Goal: Transaction & Acquisition: Purchase product/service

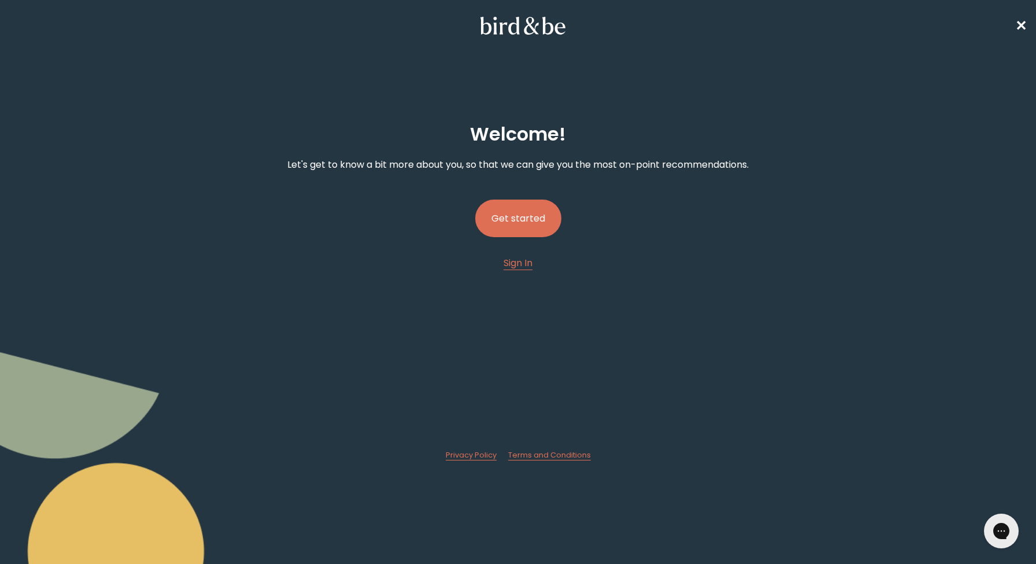
click at [523, 219] on button "Get started" at bounding box center [518, 218] width 86 height 38
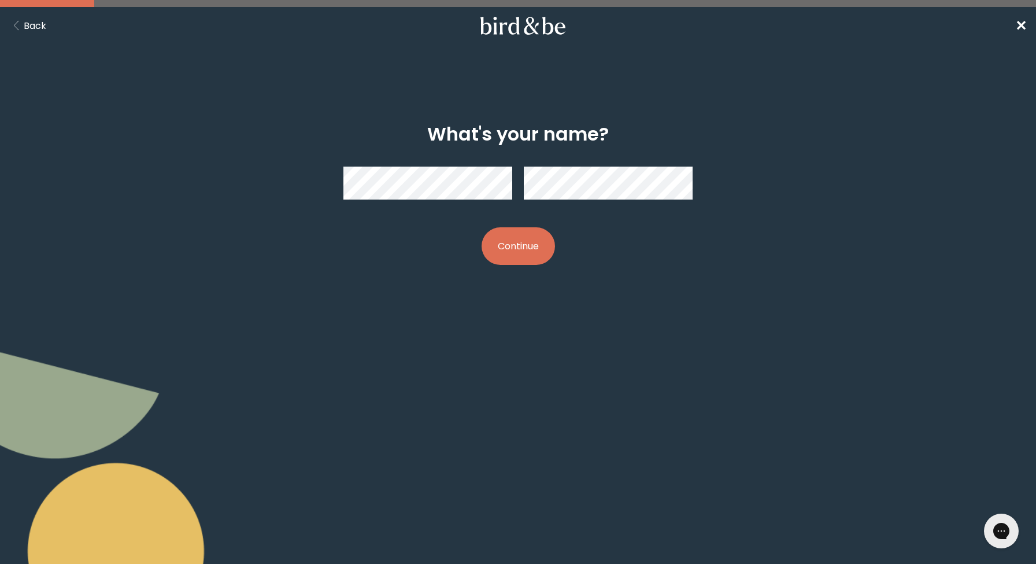
click at [508, 240] on button "Continue" at bounding box center [518, 246] width 73 height 38
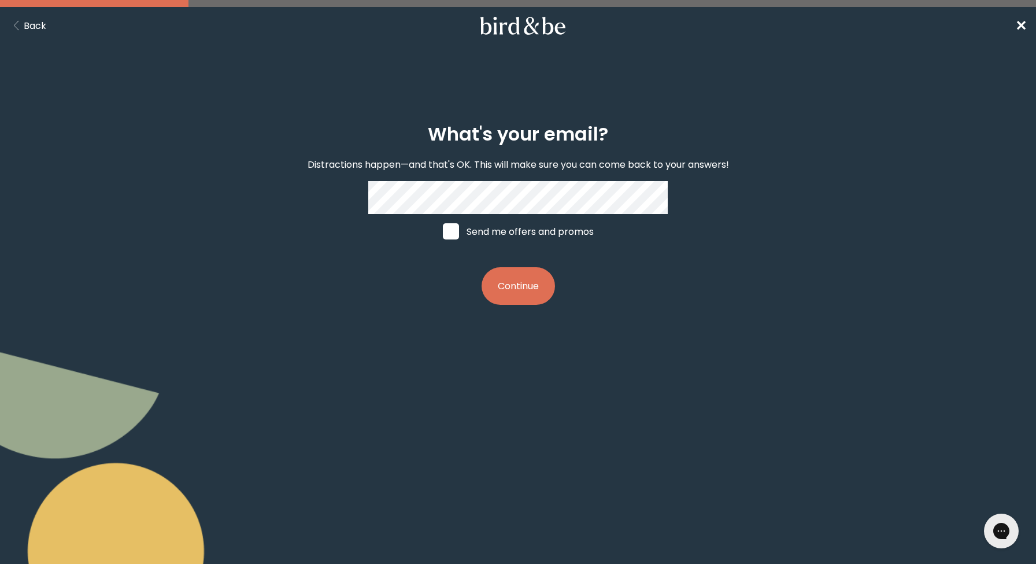
click at [522, 286] on button "Continue" at bounding box center [518, 286] width 73 height 38
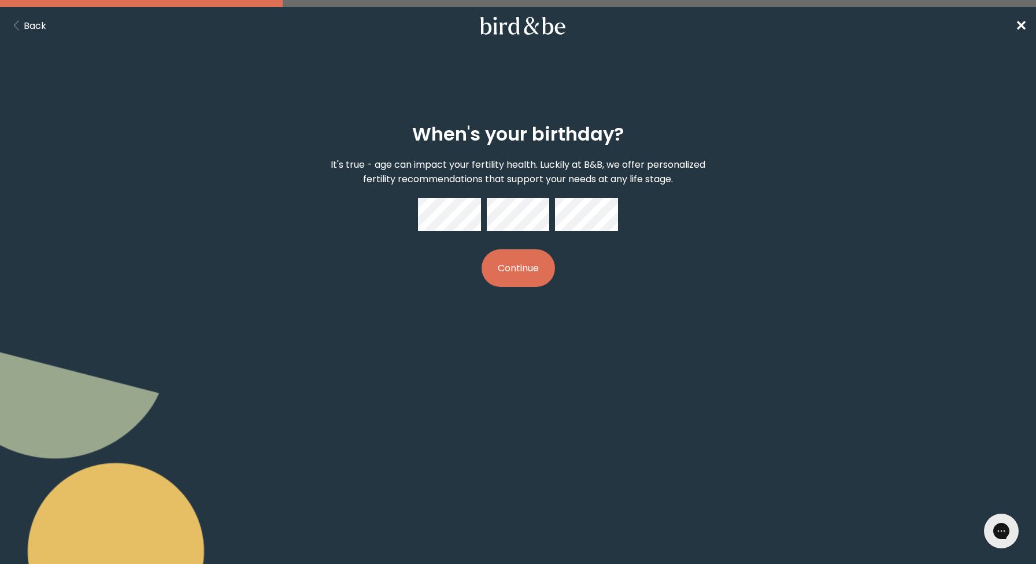
click at [521, 265] on button "Continue" at bounding box center [518, 268] width 73 height 38
click at [502, 267] on button "Continue" at bounding box center [518, 268] width 73 height 38
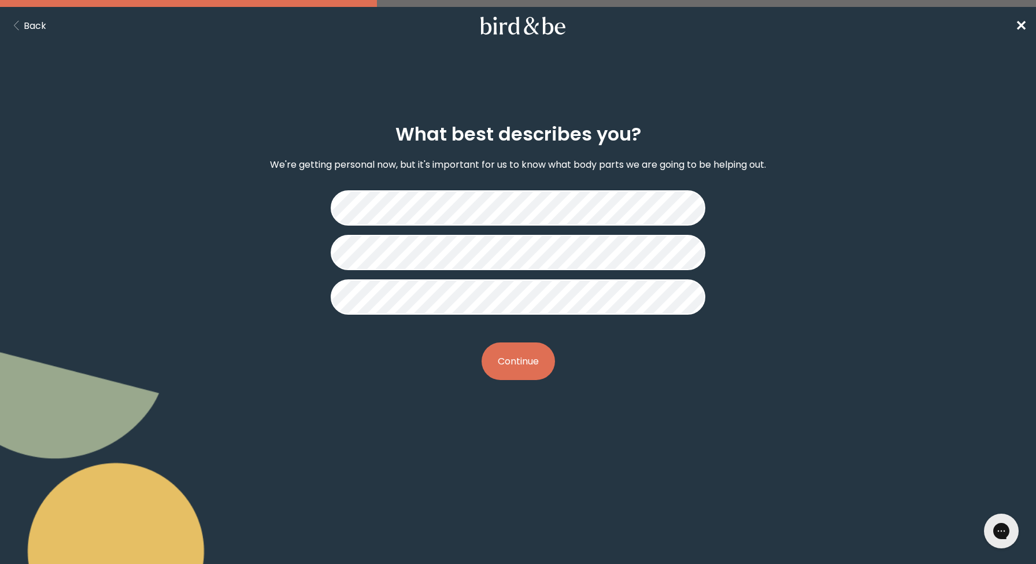
click at [512, 376] on button "Continue" at bounding box center [518, 361] width 73 height 38
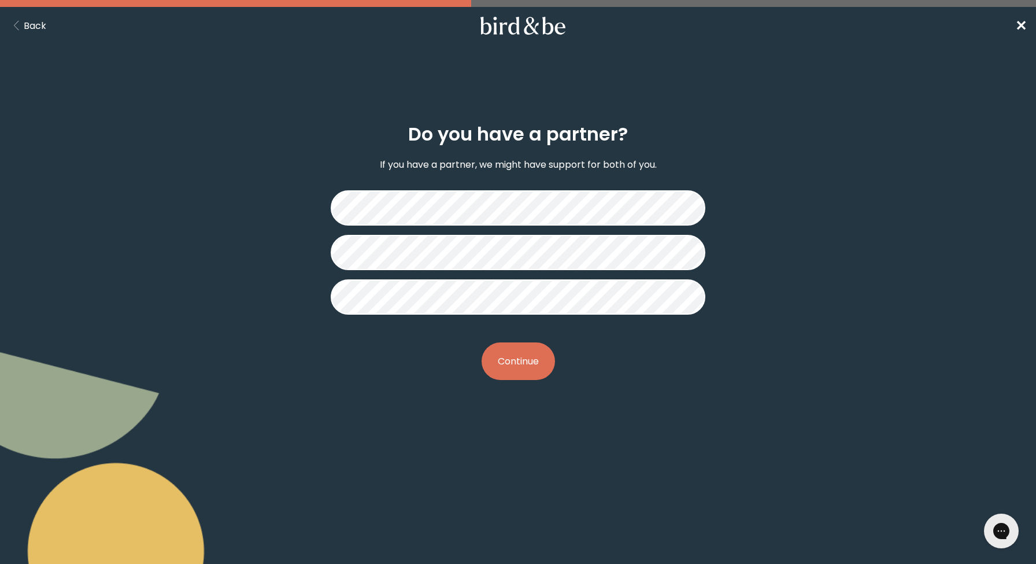
click at [515, 366] on button "Continue" at bounding box center [518, 361] width 73 height 38
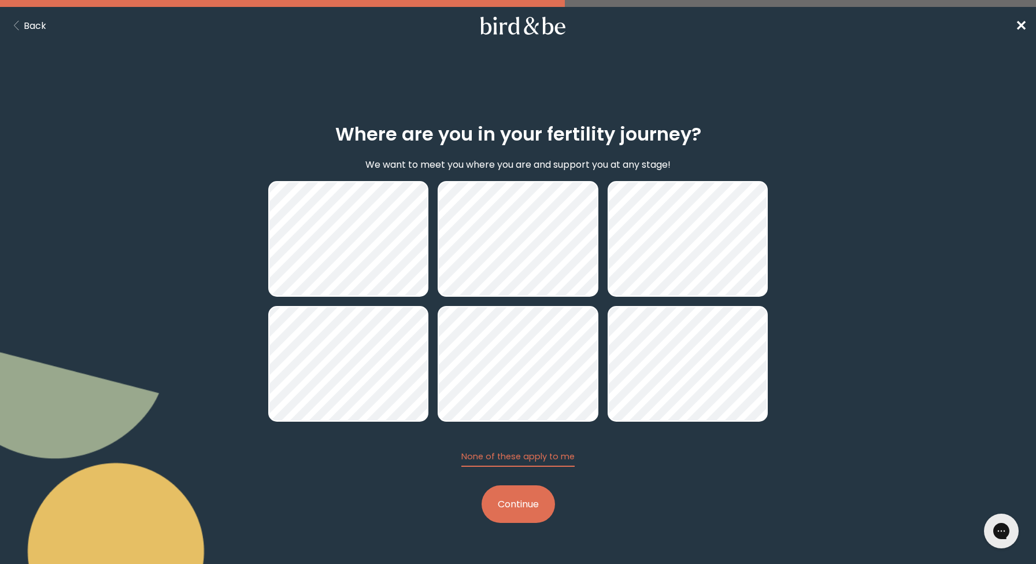
click at [520, 510] on button "Continue" at bounding box center [518, 504] width 73 height 38
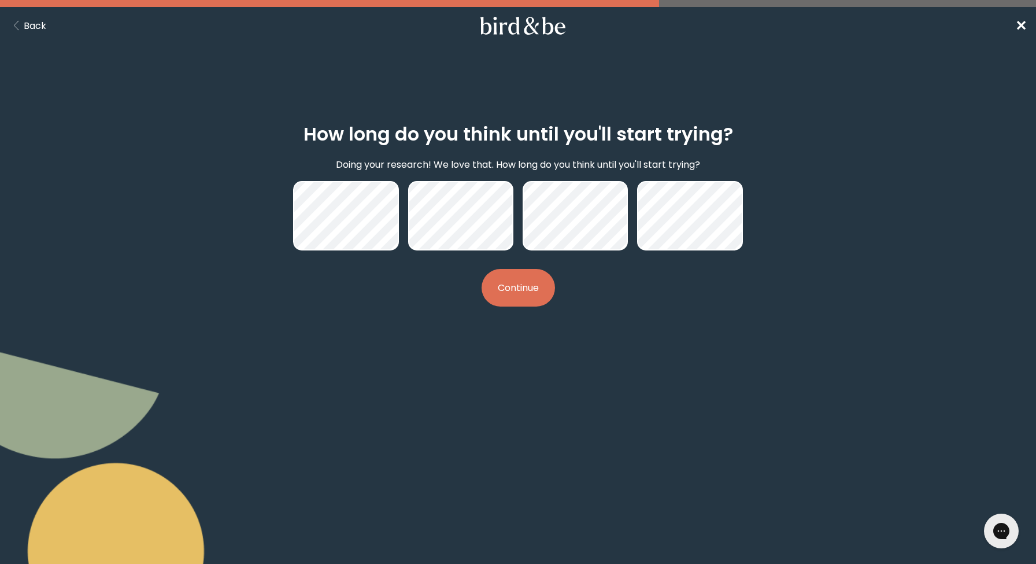
click at [509, 293] on button "Continue" at bounding box center [518, 288] width 73 height 38
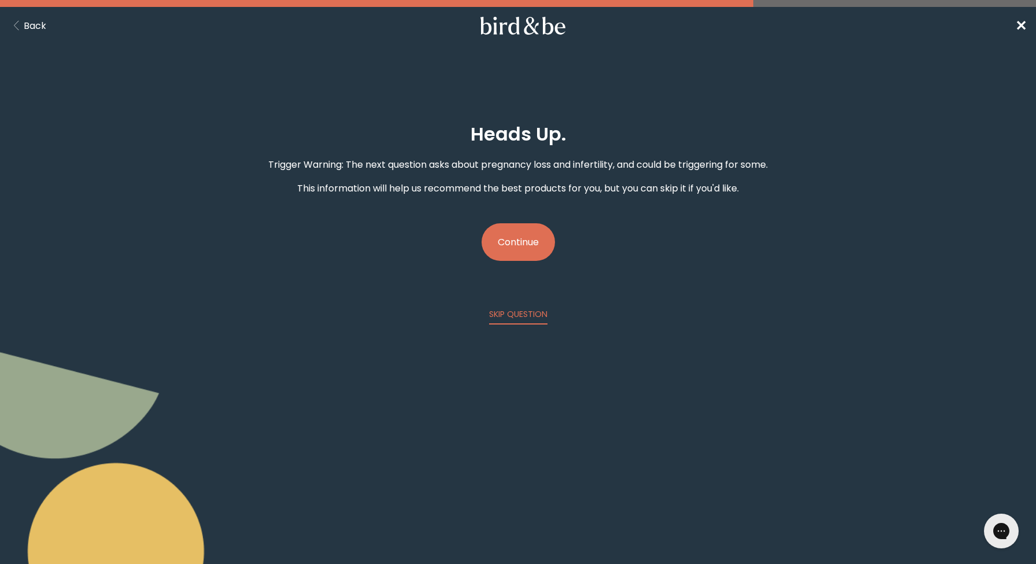
click at [523, 261] on button "Continue" at bounding box center [518, 242] width 73 height 38
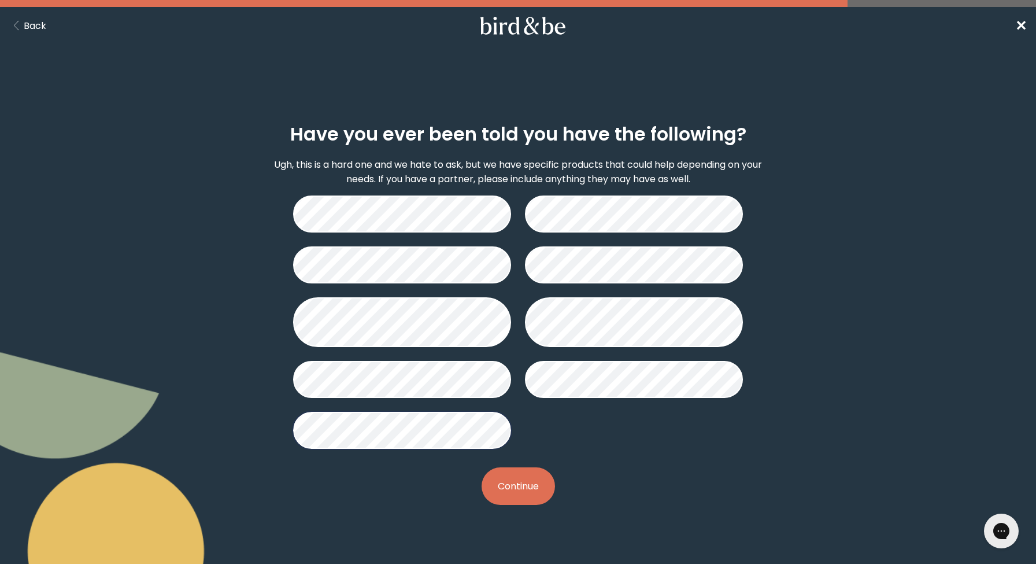
click at [507, 490] on button "Continue" at bounding box center [518, 486] width 73 height 38
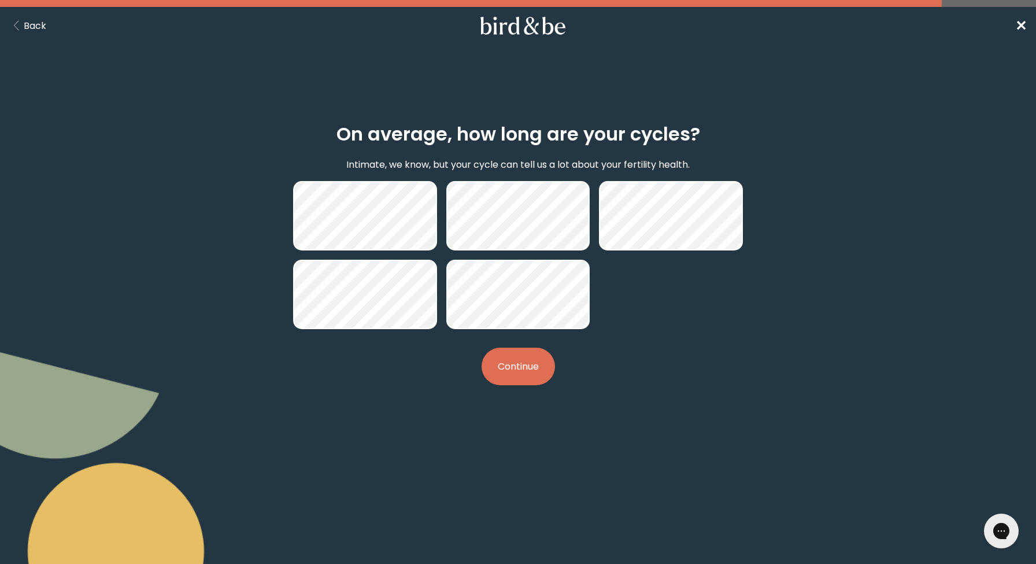
click at [510, 351] on button "Continue" at bounding box center [518, 366] width 73 height 38
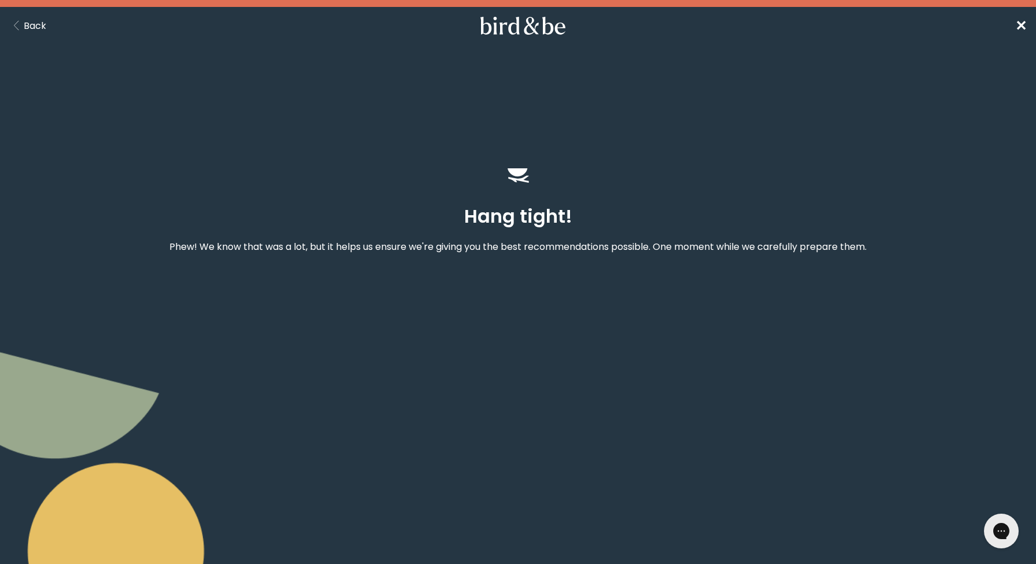
click at [504, 368] on body "plus-circle minus-circle close-circle Bird & Be Logo Bird & Be Logo arrow-left …" at bounding box center [518, 282] width 1036 height 564
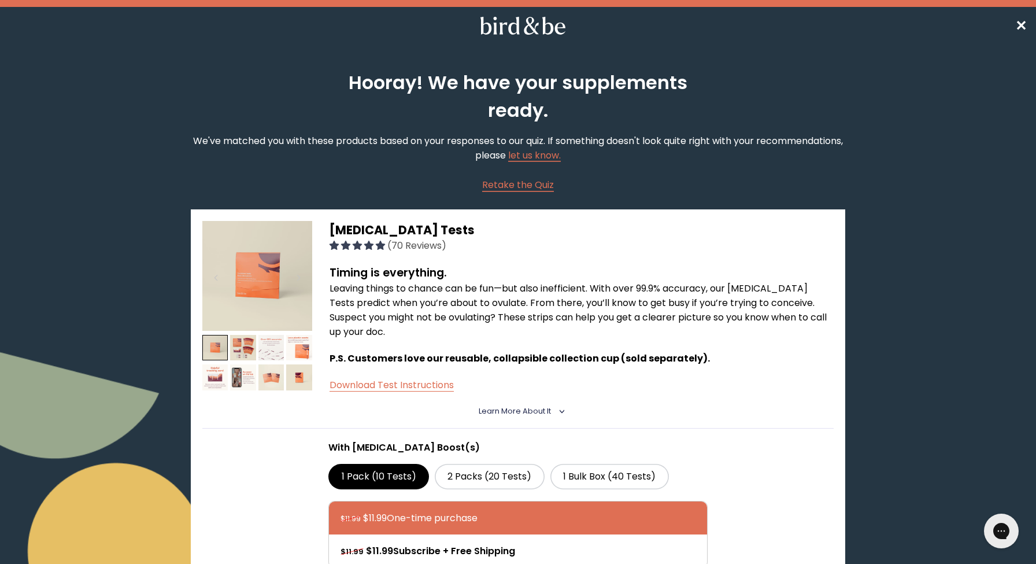
click at [276, 352] on img at bounding box center [271, 348] width 26 height 26
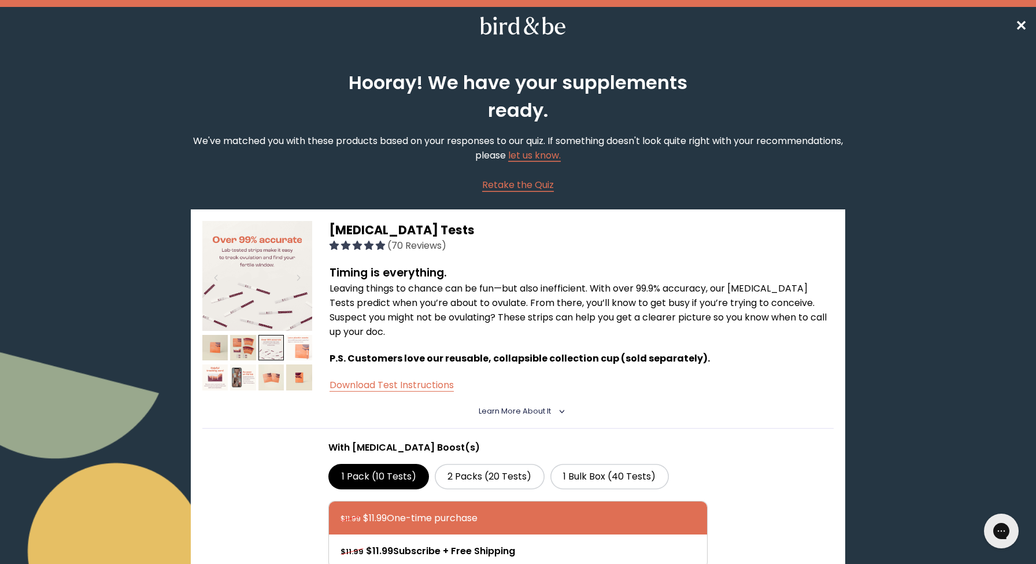
click at [302, 356] on img at bounding box center [299, 348] width 26 height 26
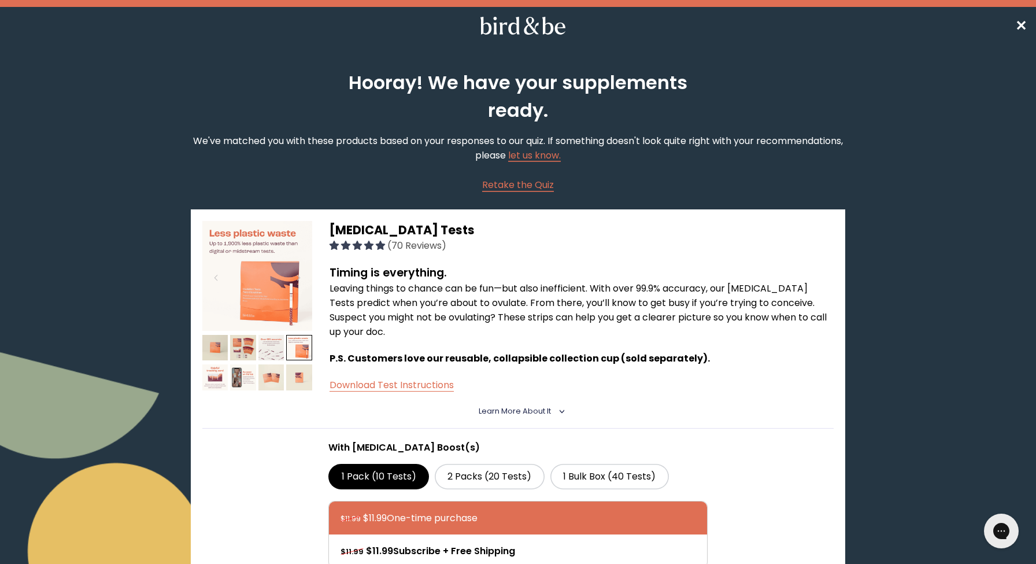
click at [299, 382] on img at bounding box center [299, 377] width 26 height 26
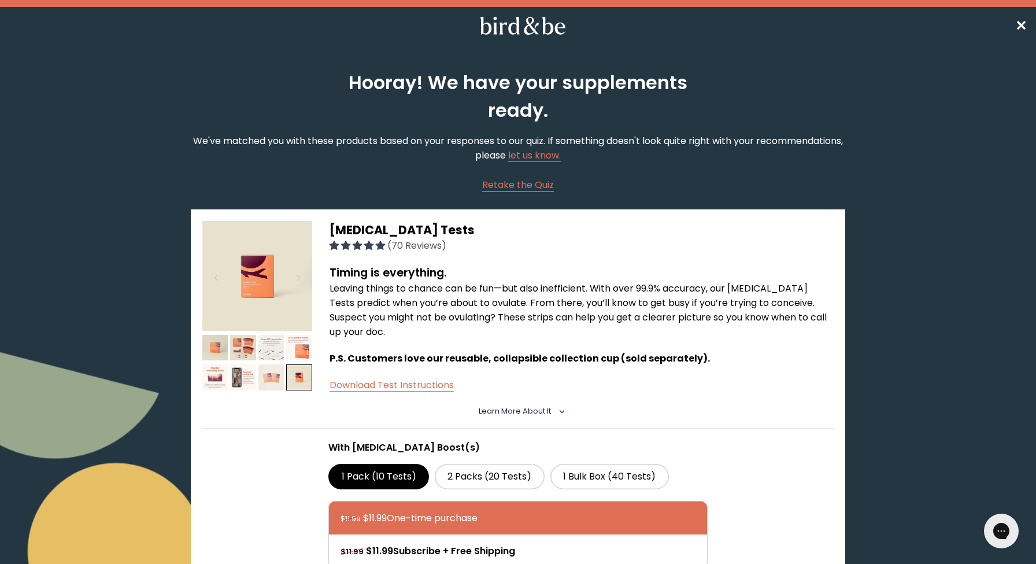
click at [267, 378] on img at bounding box center [271, 377] width 26 height 26
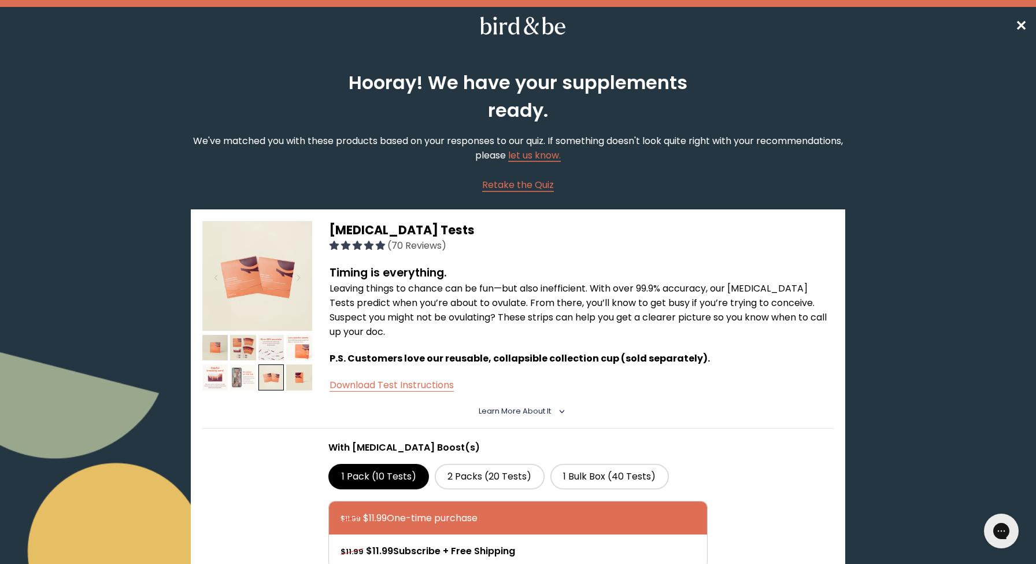
click at [234, 376] on img at bounding box center [243, 377] width 26 height 26
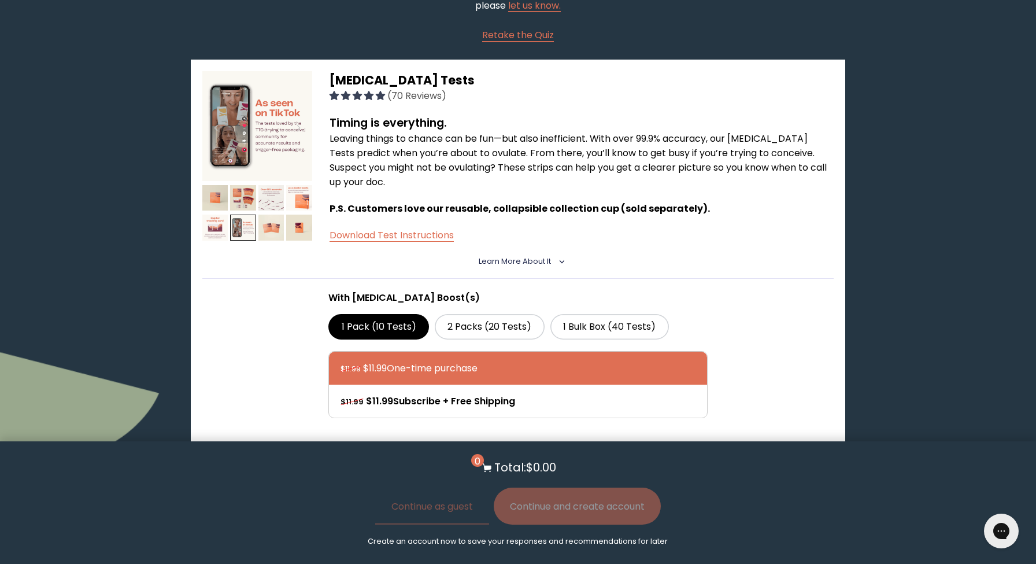
scroll to position [152, 0]
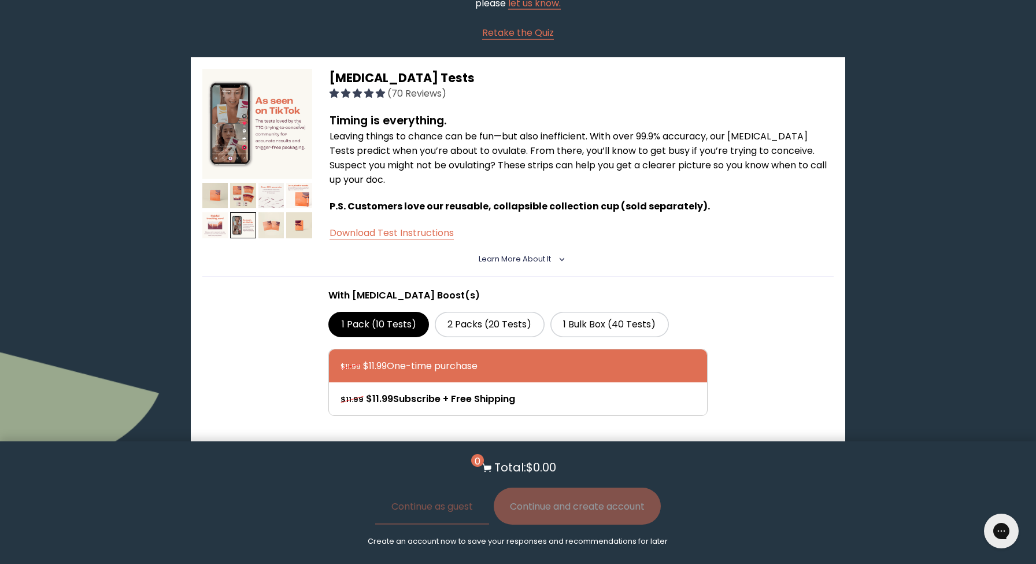
click at [264, 203] on img at bounding box center [271, 196] width 26 height 26
click at [271, 199] on img at bounding box center [271, 196] width 26 height 26
click at [300, 218] on img at bounding box center [299, 225] width 26 height 26
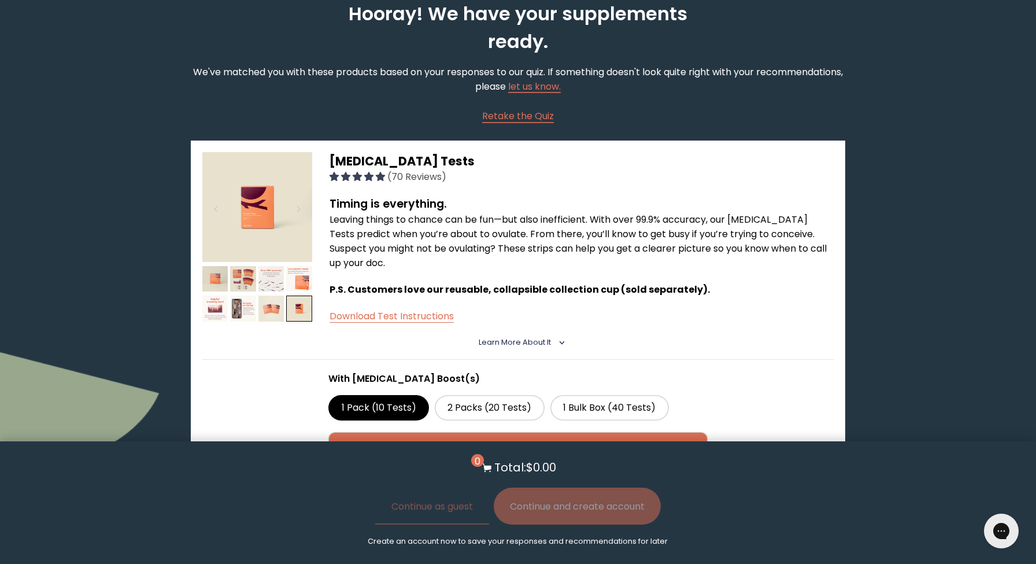
scroll to position [79, 0]
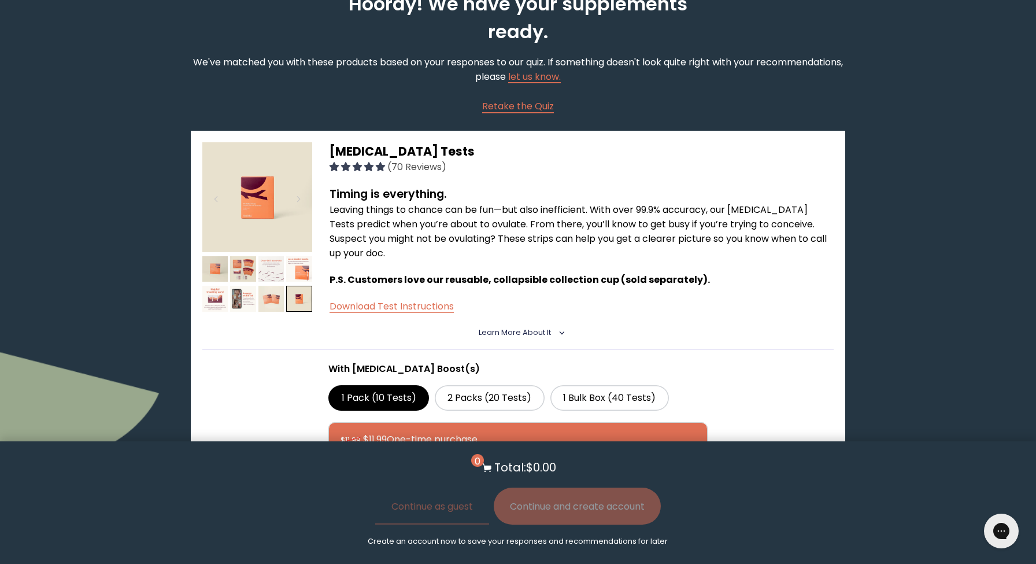
click at [273, 270] on img at bounding box center [271, 269] width 26 height 26
click at [271, 272] on img at bounding box center [271, 269] width 26 height 26
click at [299, 267] on img at bounding box center [299, 269] width 26 height 26
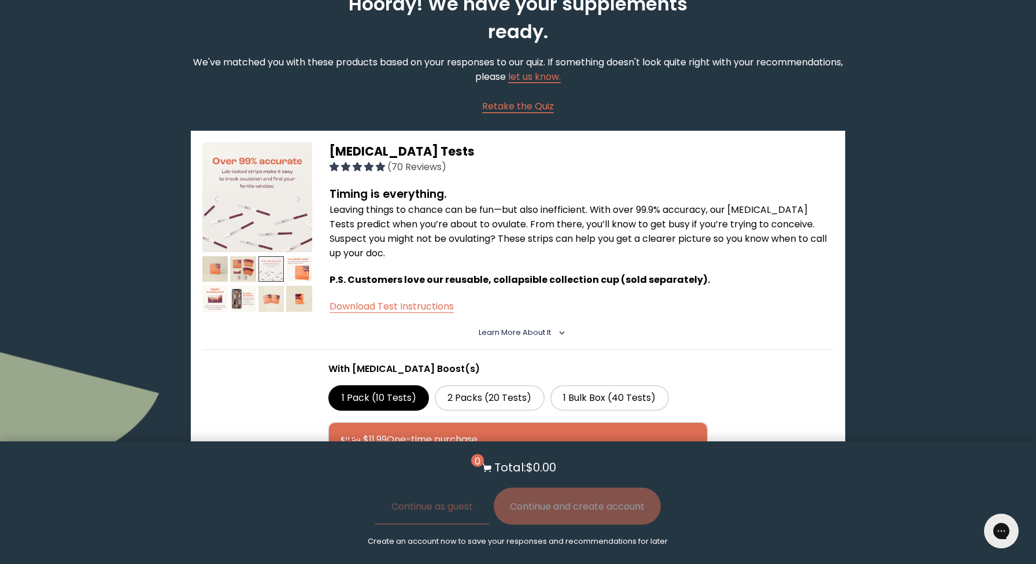
click at [273, 275] on img at bounding box center [271, 269] width 26 height 26
click at [242, 267] on img at bounding box center [243, 269] width 26 height 26
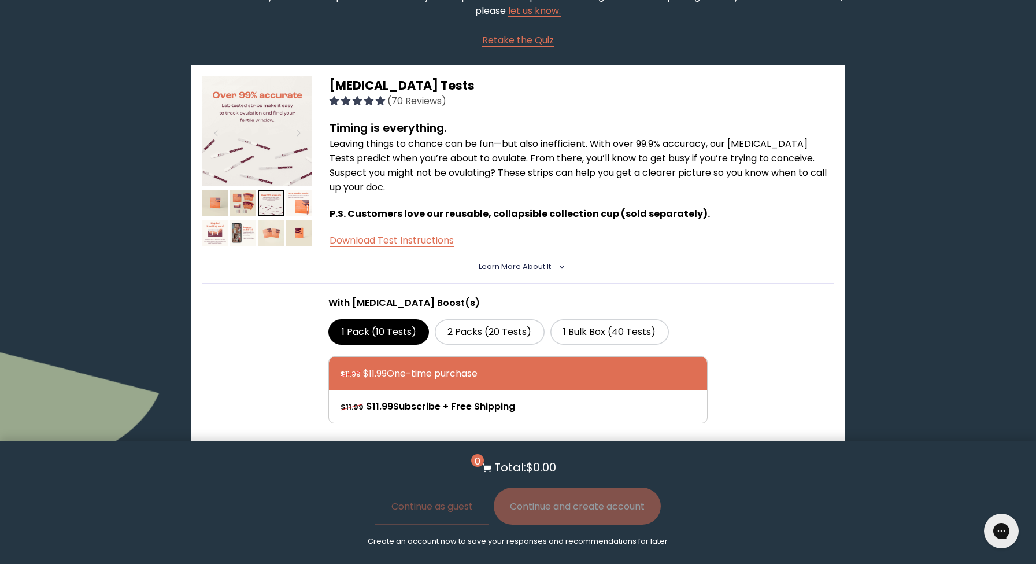
scroll to position [158, 0]
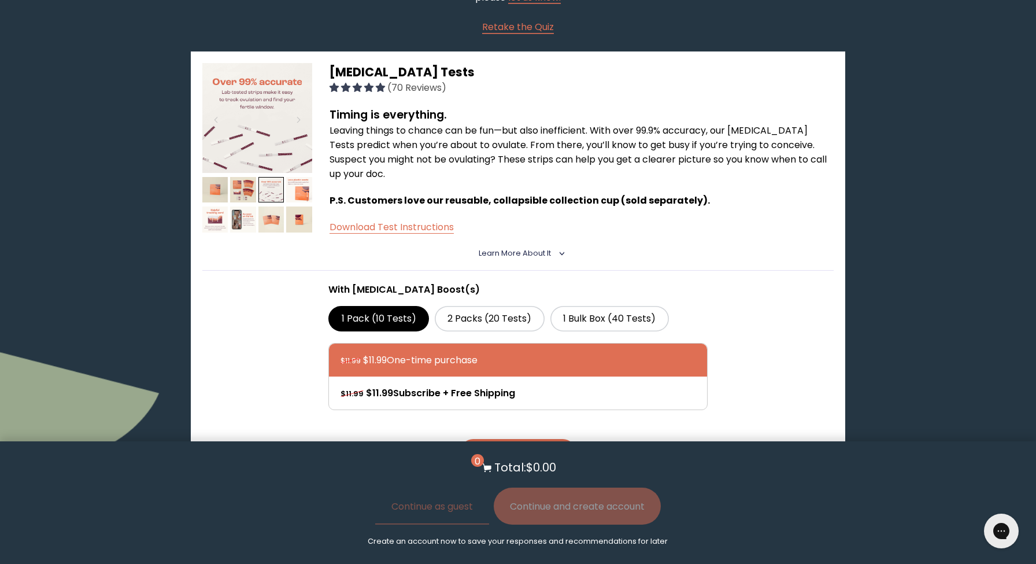
click at [552, 246] on details "Learn More About it < What makes it special Our lab-tested strips detect LH ([M…" at bounding box center [518, 253] width 632 height 34
click at [547, 249] on span "Learn More About it" at bounding box center [515, 253] width 72 height 10
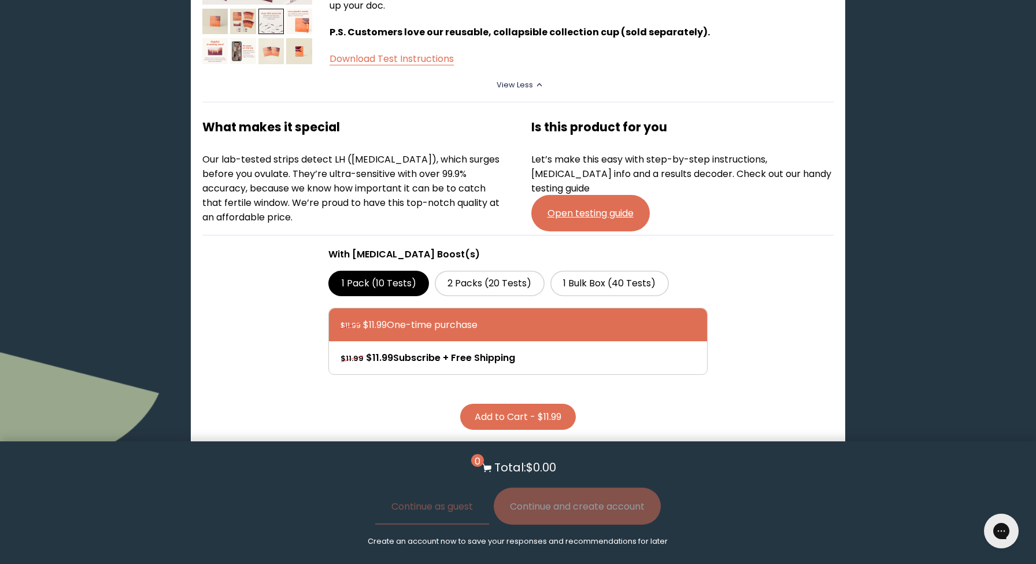
scroll to position [328, 0]
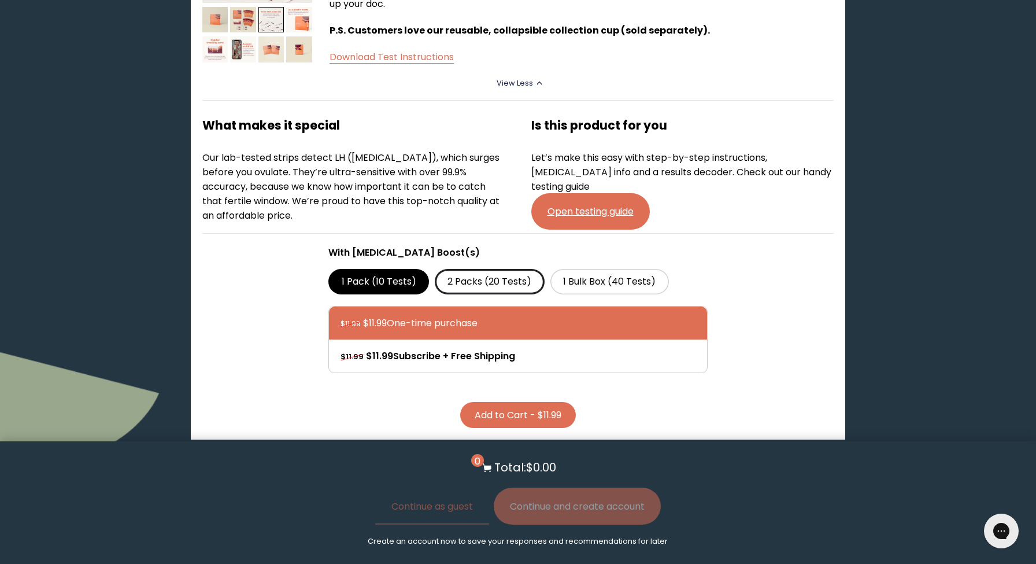
click at [497, 287] on label "2 Packs (20 Tests)" at bounding box center [490, 281] width 110 height 25
click at [0, 0] on input "2 Packs (20 Tests)" at bounding box center [0, 0] width 0 height 0
click at [381, 283] on label "1 Pack (10 Tests)" at bounding box center [378, 281] width 101 height 25
click at [0, 0] on input "1 Pack (10 Tests)" at bounding box center [0, 0] width 0 height 0
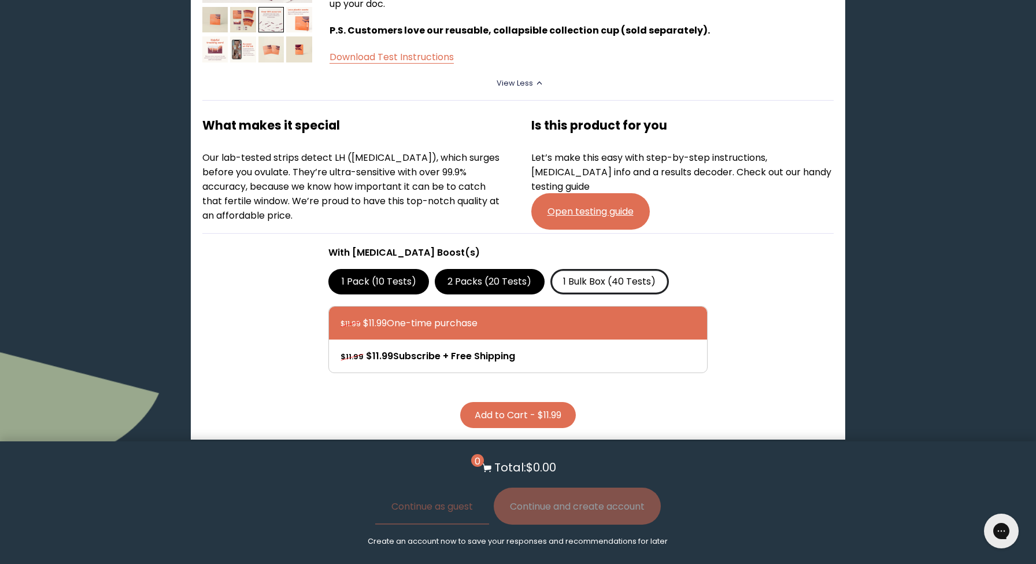
click at [599, 280] on label "1 Bulk Box (40 Tests)" at bounding box center [609, 281] width 119 height 25
click at [0, 0] on input "1 Bulk Box (40 Tests)" at bounding box center [0, 0] width 0 height 0
click at [395, 283] on label "1 Pack (10 Tests)" at bounding box center [378, 281] width 101 height 25
click at [0, 0] on input "1 Pack (10 Tests)" at bounding box center [0, 0] width 0 height 0
click at [496, 419] on button "Add to Cart - $11.99" at bounding box center [518, 415] width 116 height 26
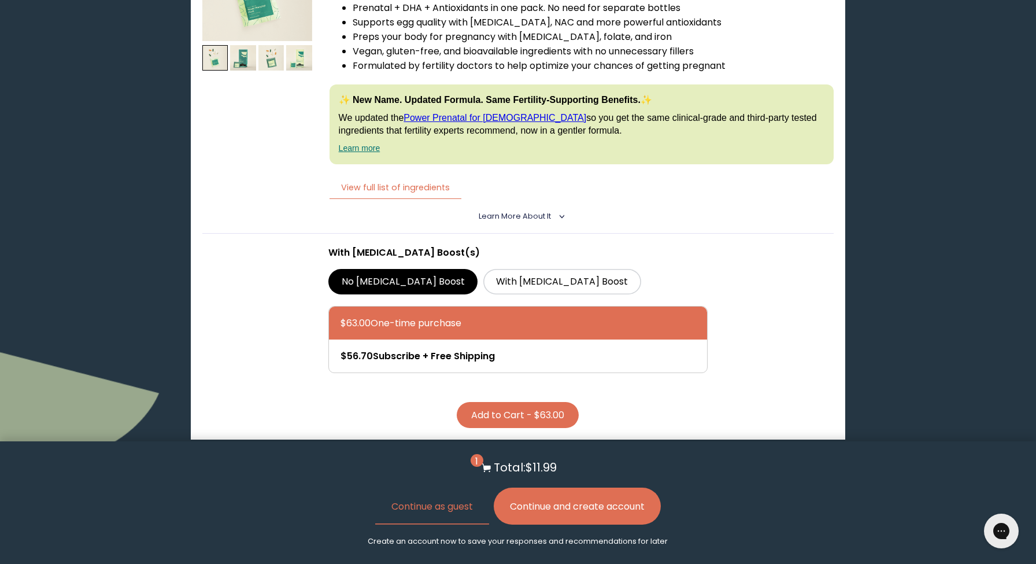
scroll to position [1520, 0]
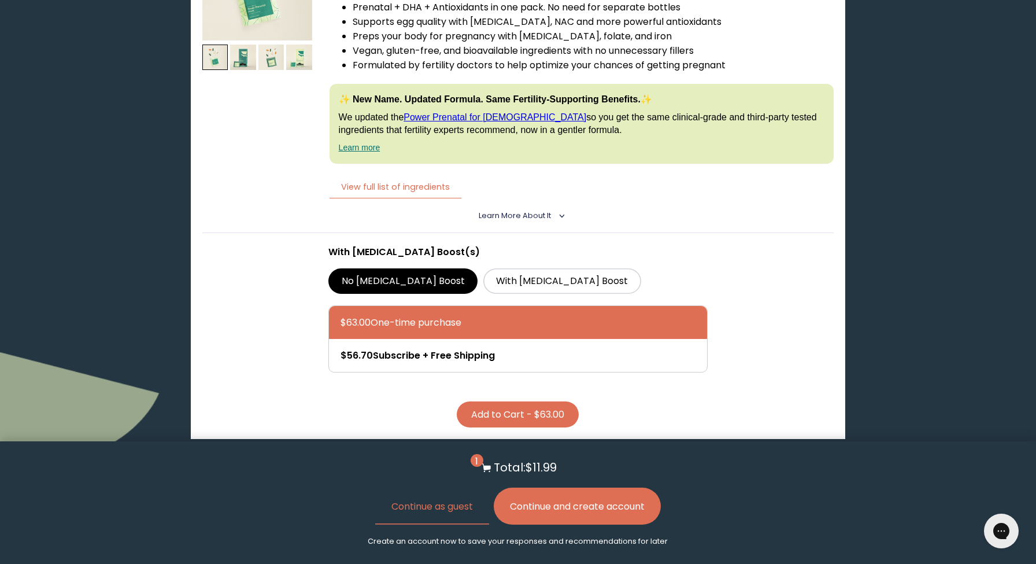
click at [479, 423] on button "Add to Cart - $63.00" at bounding box center [518, 414] width 122 height 26
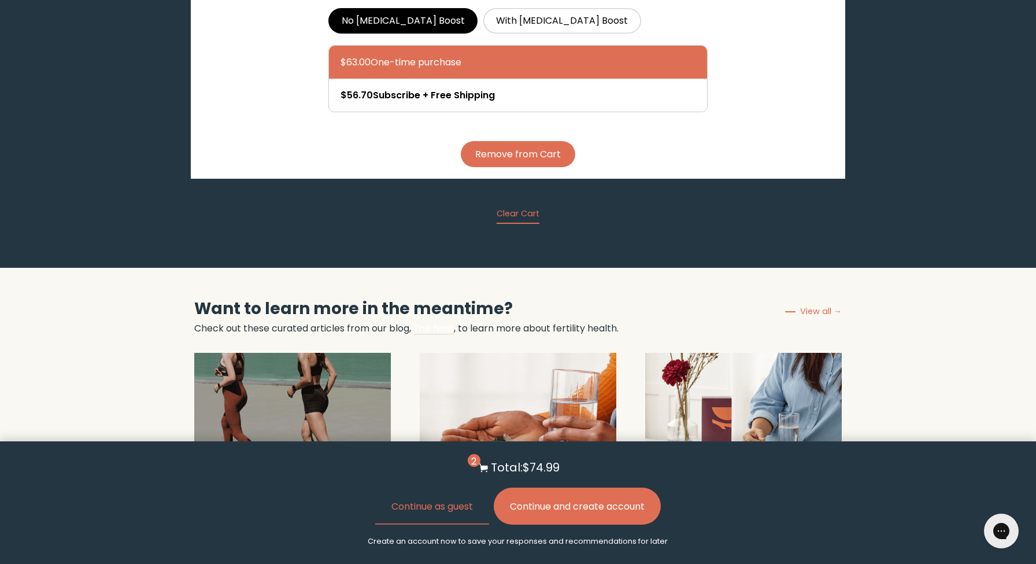
scroll to position [1836, 0]
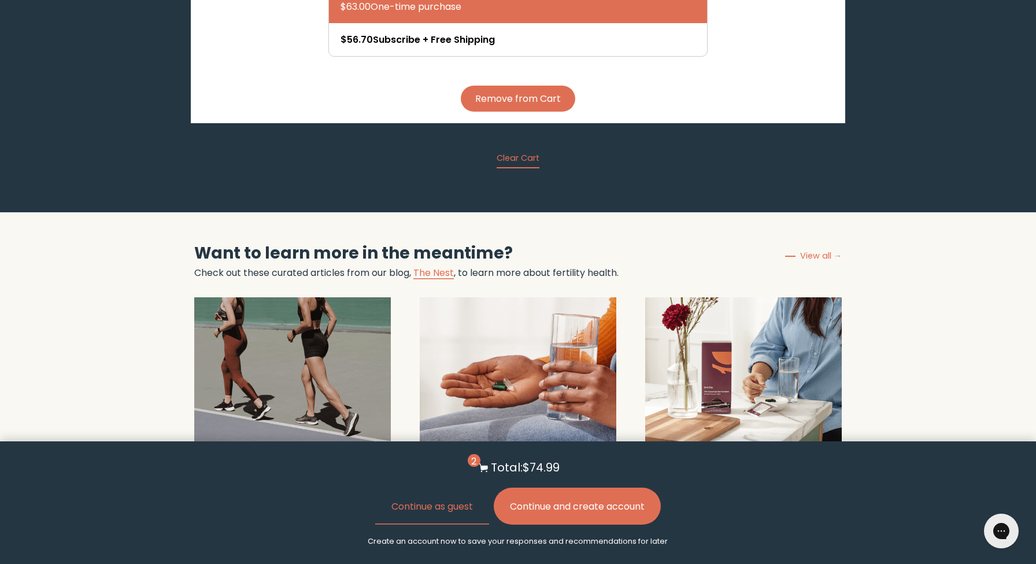
click at [565, 501] on button "Continue and create account" at bounding box center [577, 505] width 167 height 37
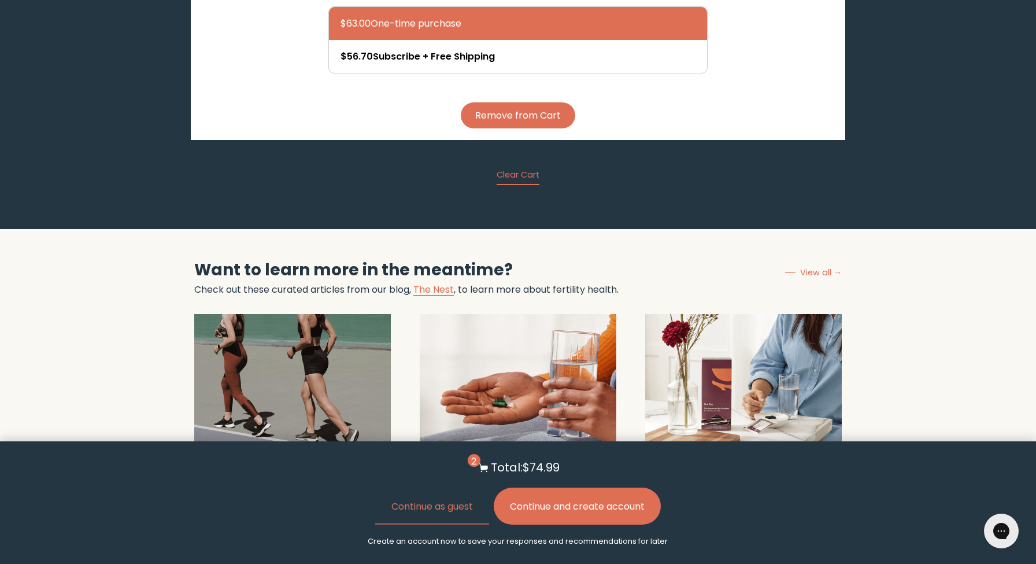
scroll to position [1703, 0]
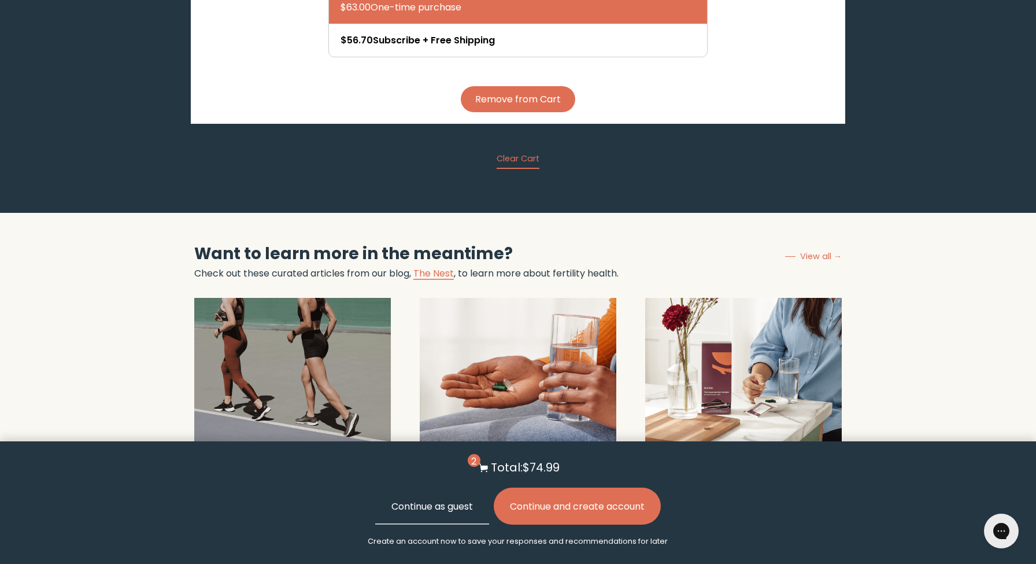
click at [458, 512] on button "Continue as guest" at bounding box center [432, 505] width 114 height 37
